Goal: Task Accomplishment & Management: Manage account settings

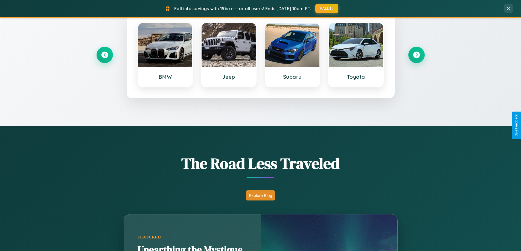
scroll to position [376, 0]
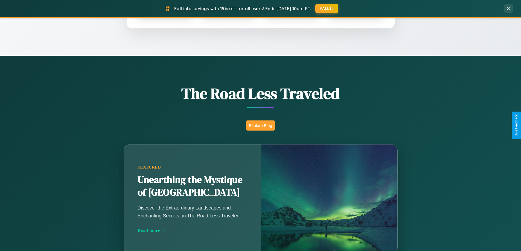
click at [260, 125] on button "Explore Blog" at bounding box center [260, 125] width 29 height 10
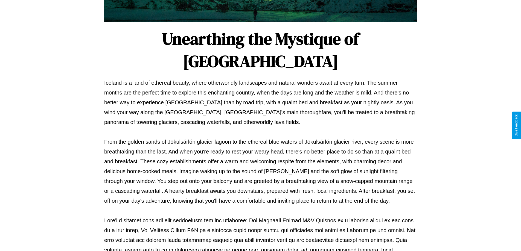
scroll to position [177, 0]
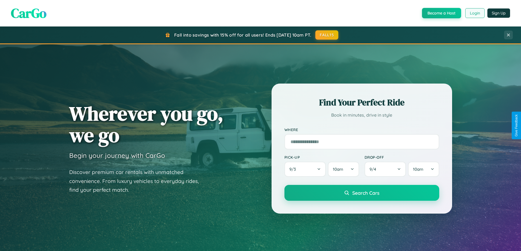
click at [474, 13] on button "Login" at bounding box center [474, 13] width 19 height 10
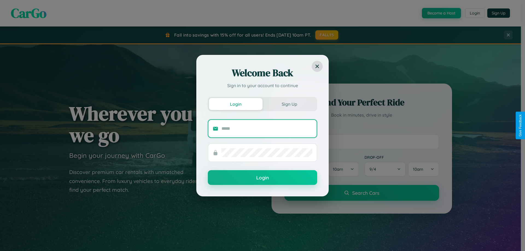
click at [267, 128] on input "text" at bounding box center [266, 128] width 91 height 9
type input "**********"
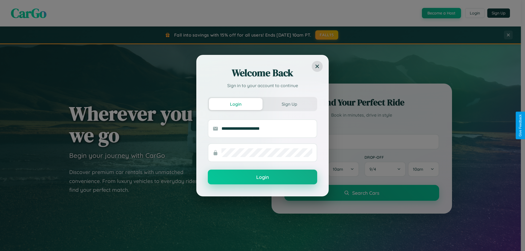
click at [262, 177] on button "Login" at bounding box center [262, 177] width 109 height 15
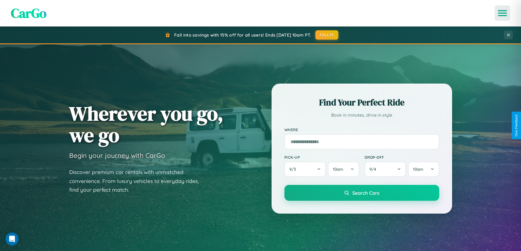
click at [502, 13] on icon "Open menu" at bounding box center [502, 13] width 8 height 5
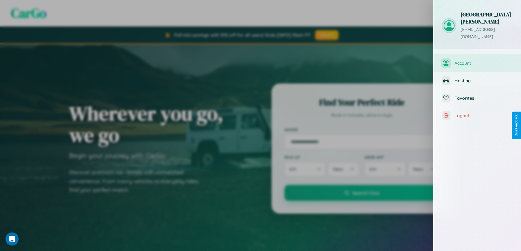
click at [477, 60] on span "Account" at bounding box center [483, 62] width 58 height 5
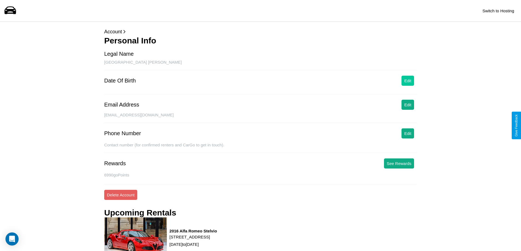
click at [407, 81] on button "Edit" at bounding box center [407, 81] width 13 height 10
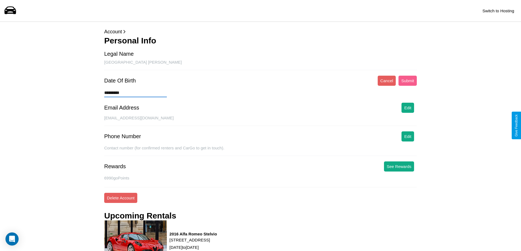
type input "**********"
